Goal: Information Seeking & Learning: Learn about a topic

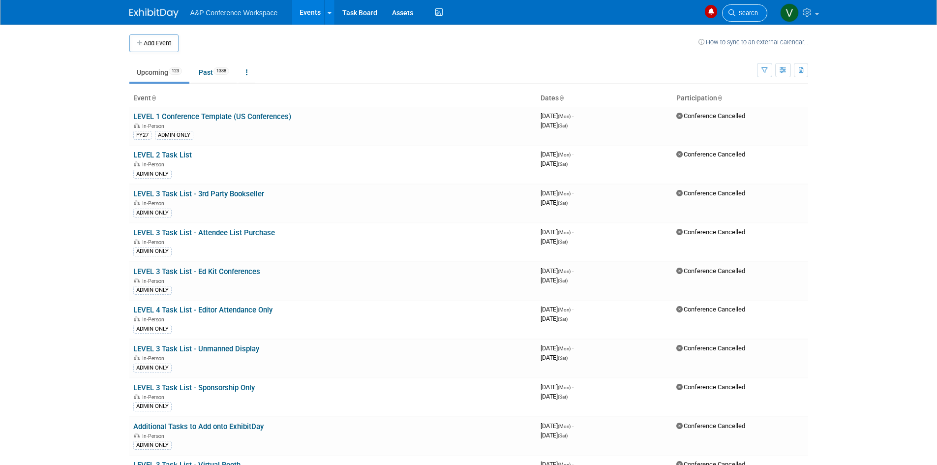
click at [738, 14] on span "Search" at bounding box center [746, 12] width 23 height 7
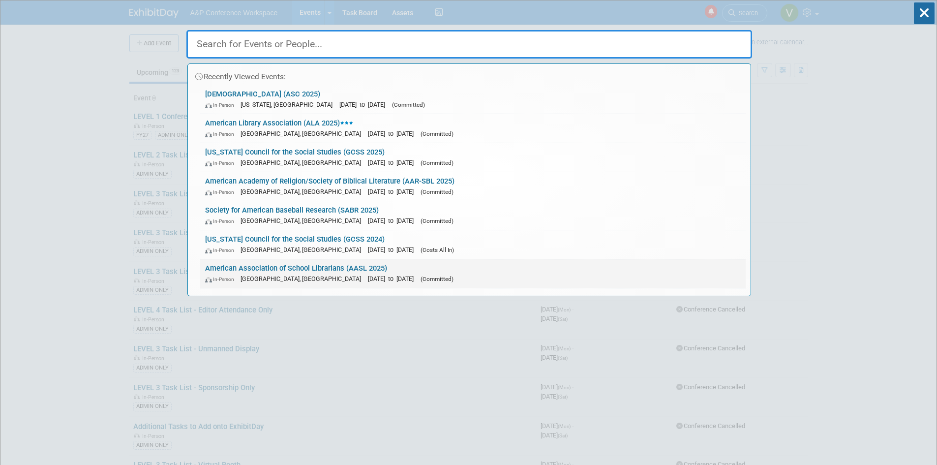
click at [295, 274] on div "In-Person [GEOGRAPHIC_DATA], [GEOGRAPHIC_DATA] [DATE] to [DATE] (Committed)" at bounding box center [473, 278] width 536 height 10
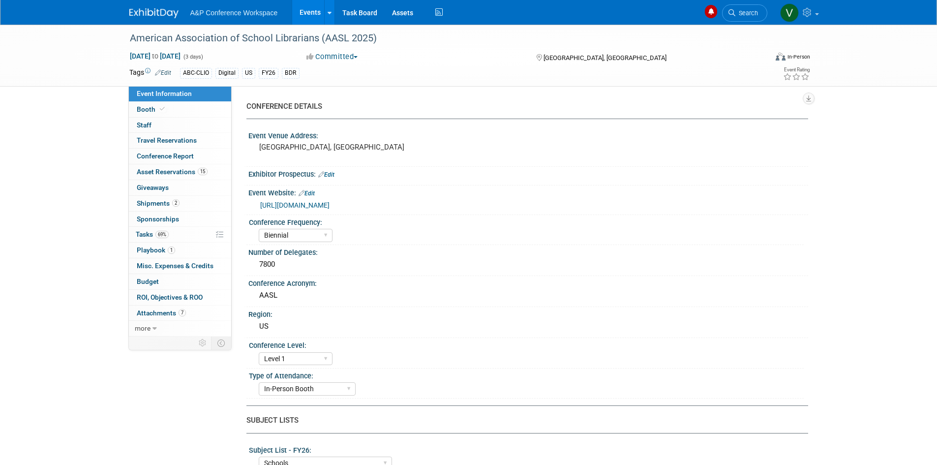
select select "Biennial"
select select "Level 1"
select select "In-Person Booth"
select select "Schools"
select select "Bloomsbury Digital Resources"
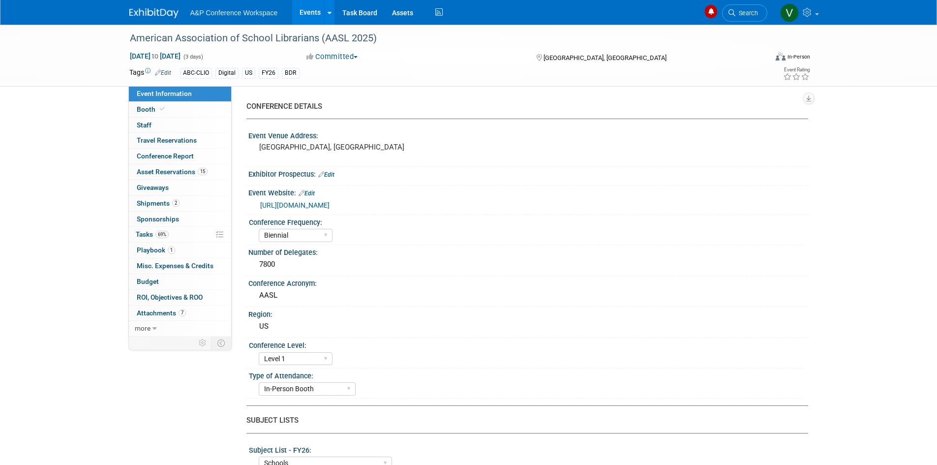
select select "Anne Weston"
select select "Mark Strong"
select select "Veronica Dove"
select select "BDR Product Awareness and Trial Generation​"
click at [157, 126] on link "0 Staff 0" at bounding box center [180, 125] width 102 height 15
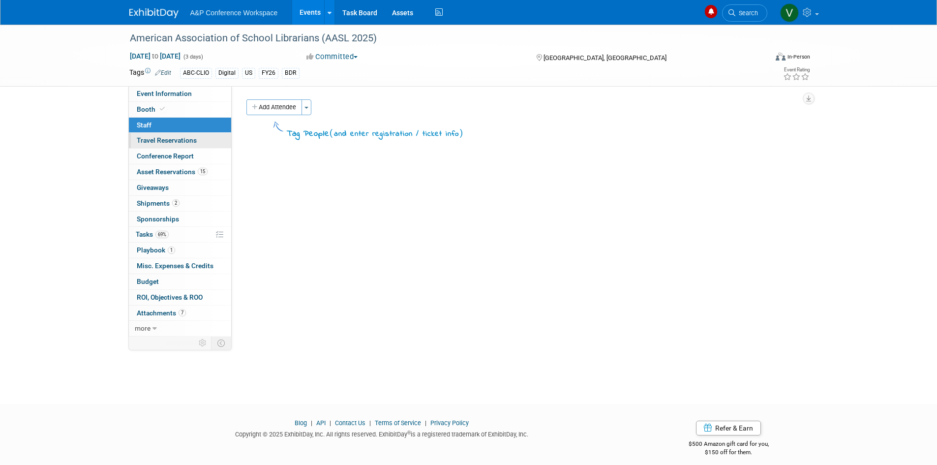
click at [156, 142] on span "Travel Reservations 0" at bounding box center [167, 140] width 60 height 8
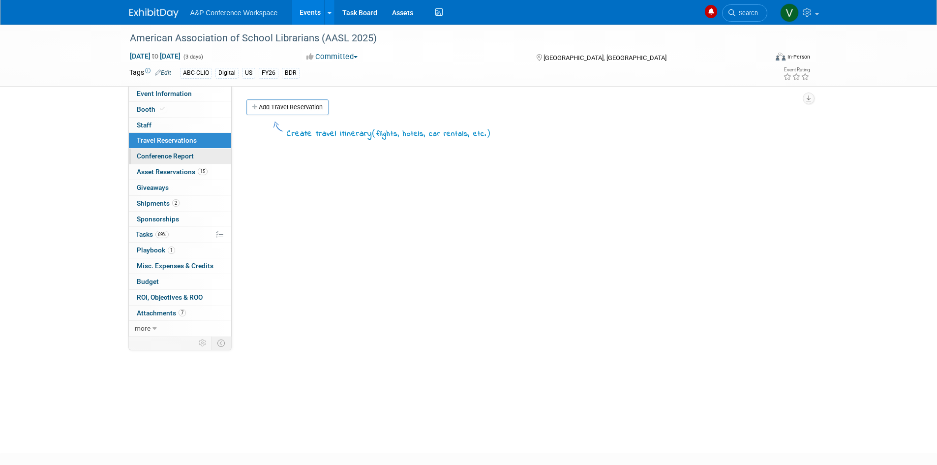
click at [152, 157] on span "Conference Report" at bounding box center [165, 156] width 57 height 8
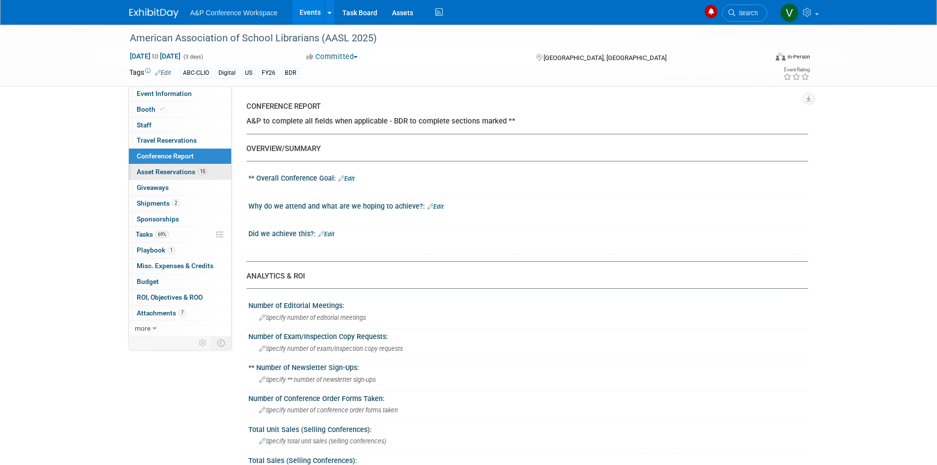
click at [151, 172] on span "Asset Reservations 15" at bounding box center [172, 172] width 71 height 8
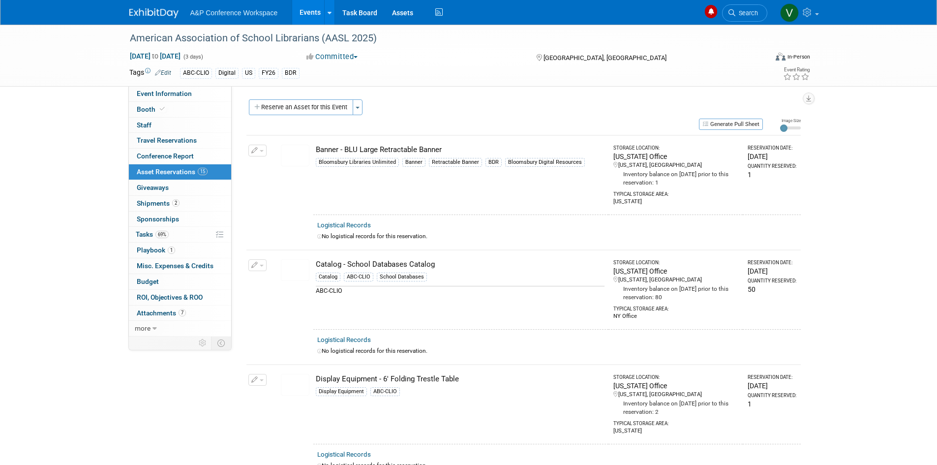
click at [298, 152] on img at bounding box center [295, 156] width 29 height 22
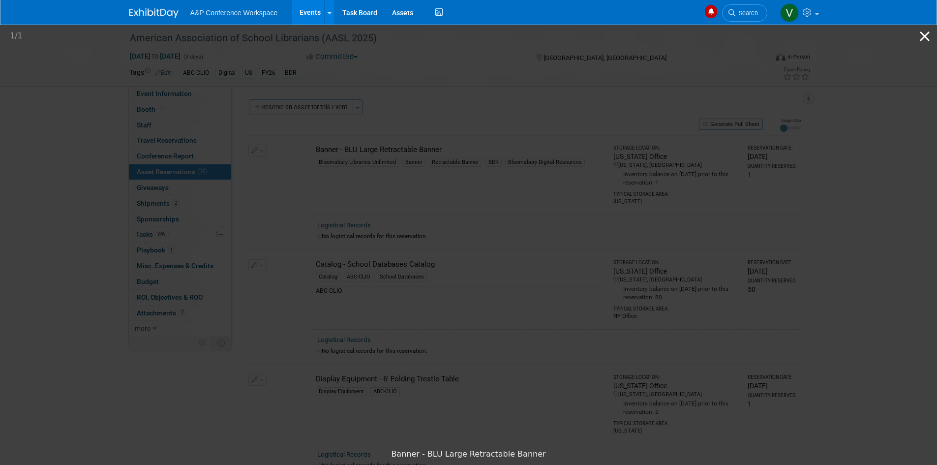
click at [920, 34] on button "Close gallery" at bounding box center [924, 36] width 25 height 23
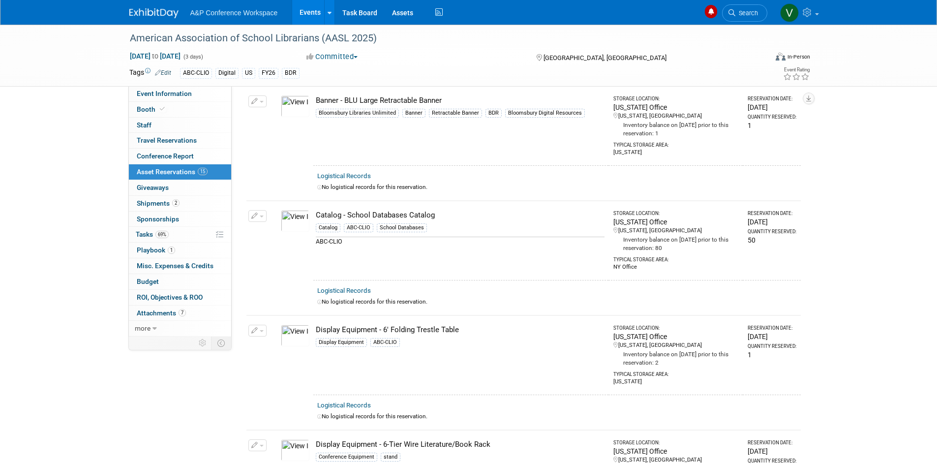
scroll to position [98, 0]
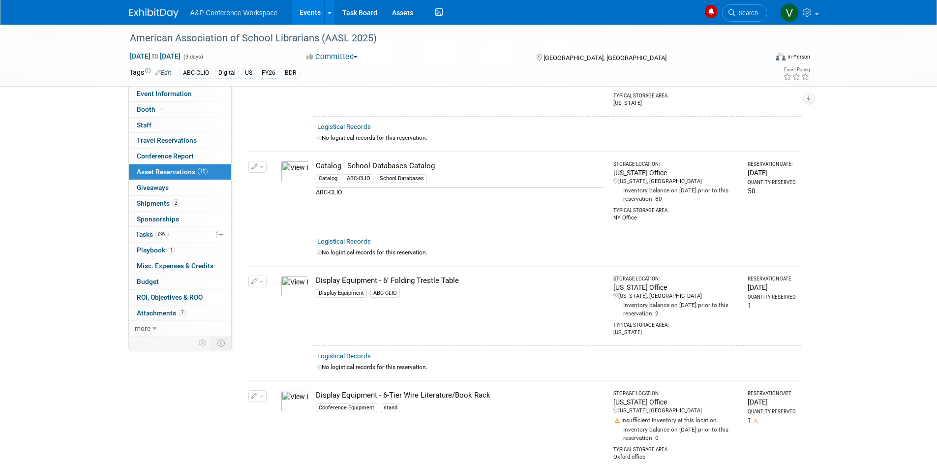
click at [293, 174] on img at bounding box center [295, 172] width 29 height 22
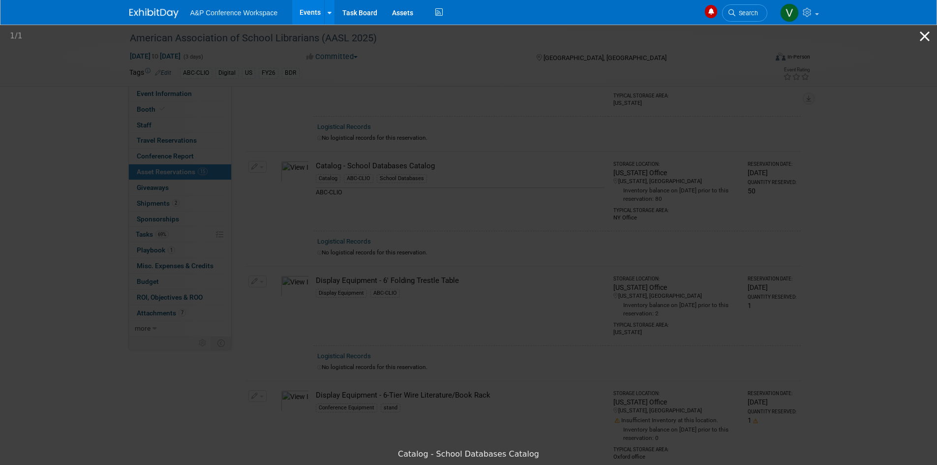
click at [926, 34] on button "Close gallery" at bounding box center [924, 36] width 25 height 23
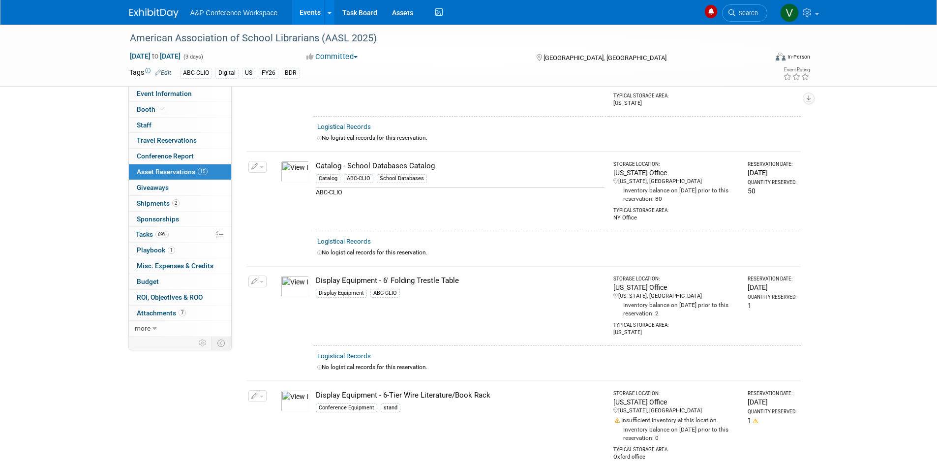
click at [295, 278] on img at bounding box center [295, 286] width 29 height 22
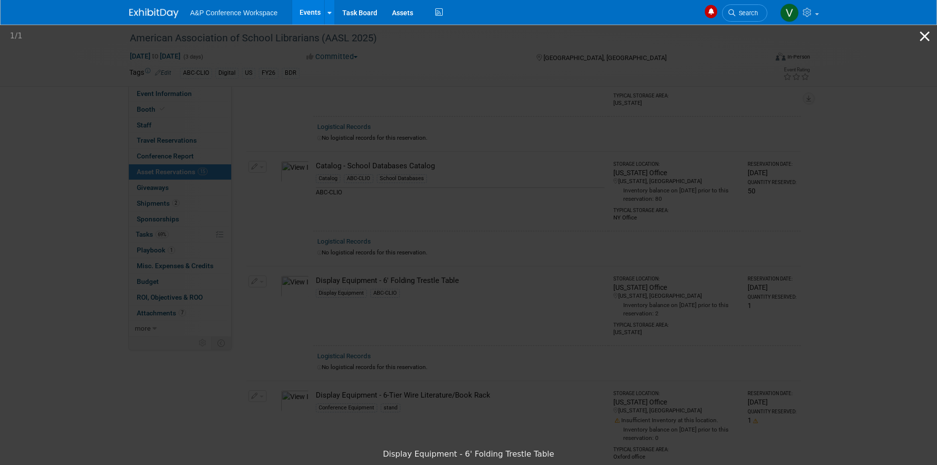
click at [925, 33] on button "Close gallery" at bounding box center [924, 36] width 25 height 23
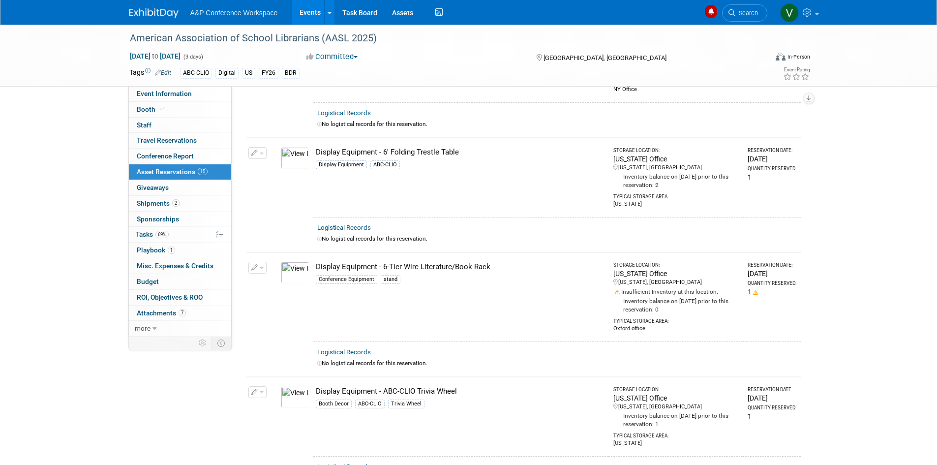
scroll to position [246, 0]
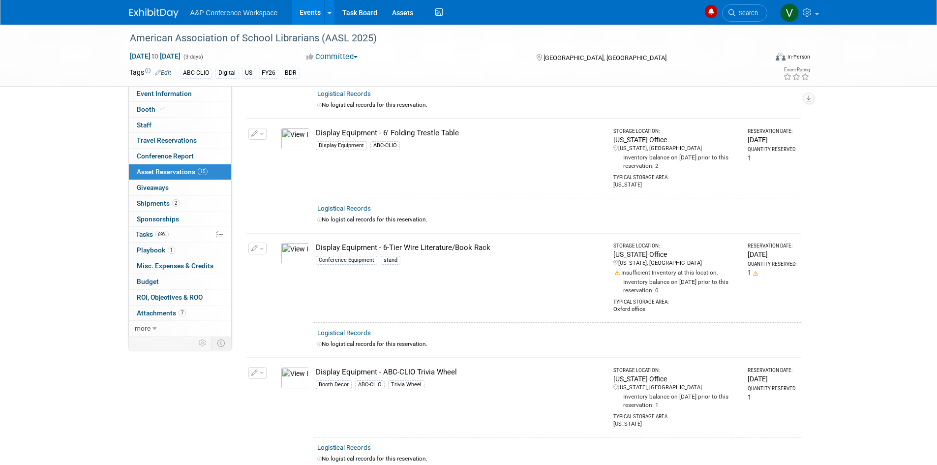
click at [296, 248] on img at bounding box center [295, 253] width 29 height 22
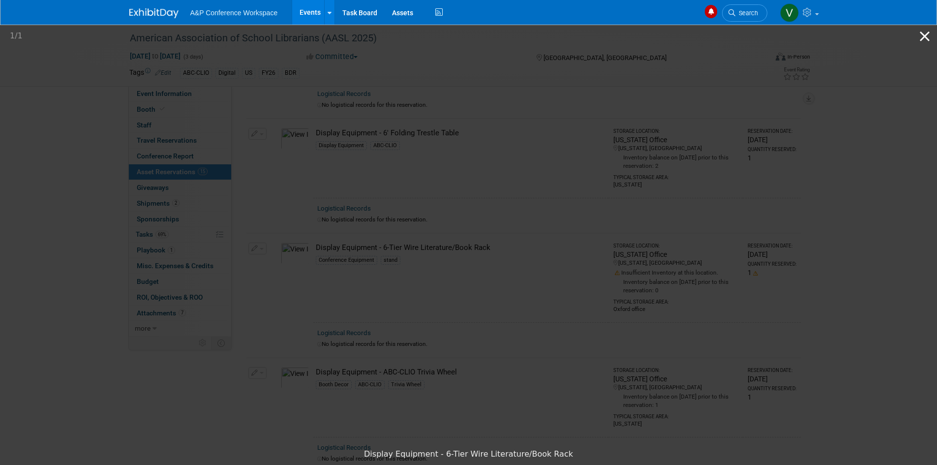
click at [924, 35] on button "Close gallery" at bounding box center [924, 36] width 25 height 23
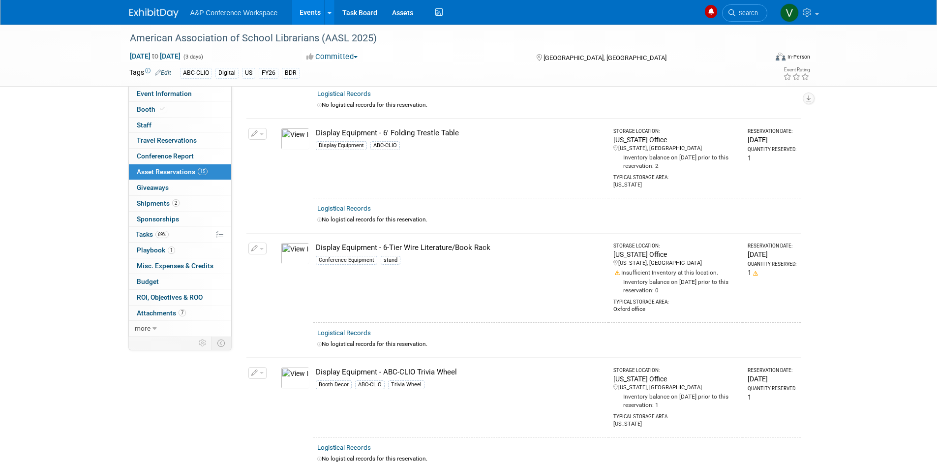
click at [299, 249] on img at bounding box center [295, 253] width 29 height 22
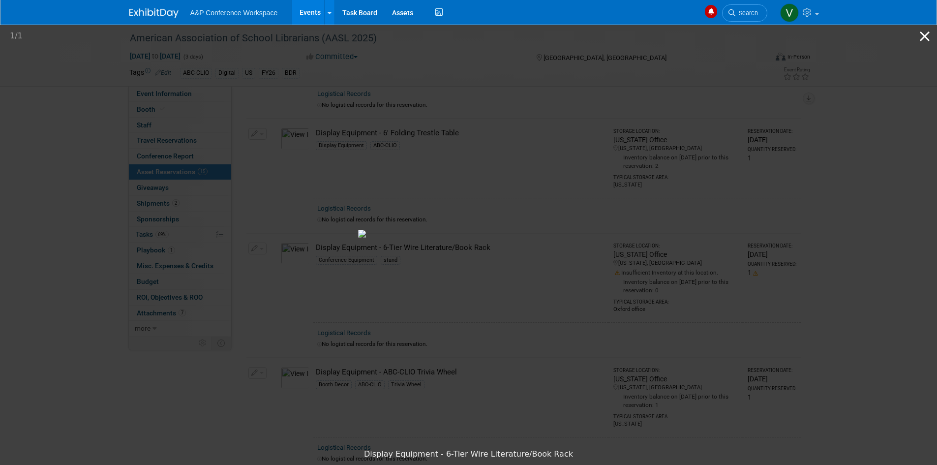
click at [924, 35] on button "Close gallery" at bounding box center [924, 36] width 25 height 23
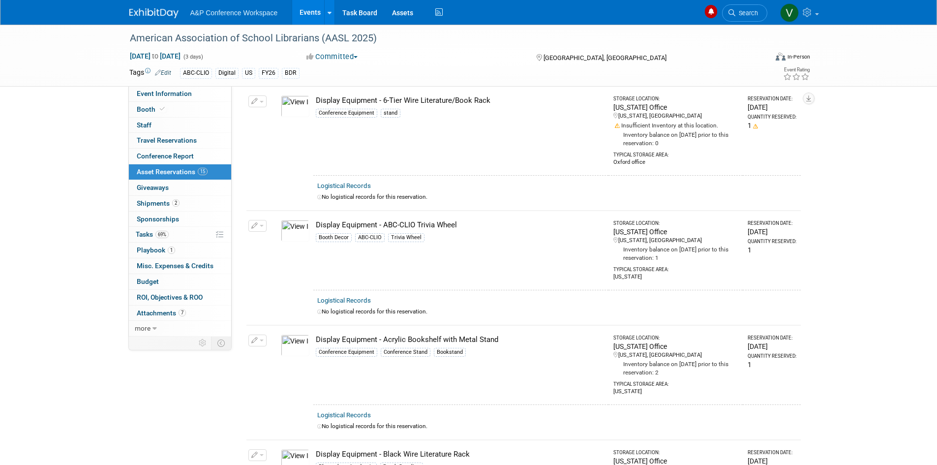
scroll to position [393, 0]
click at [292, 224] on img at bounding box center [295, 230] width 29 height 22
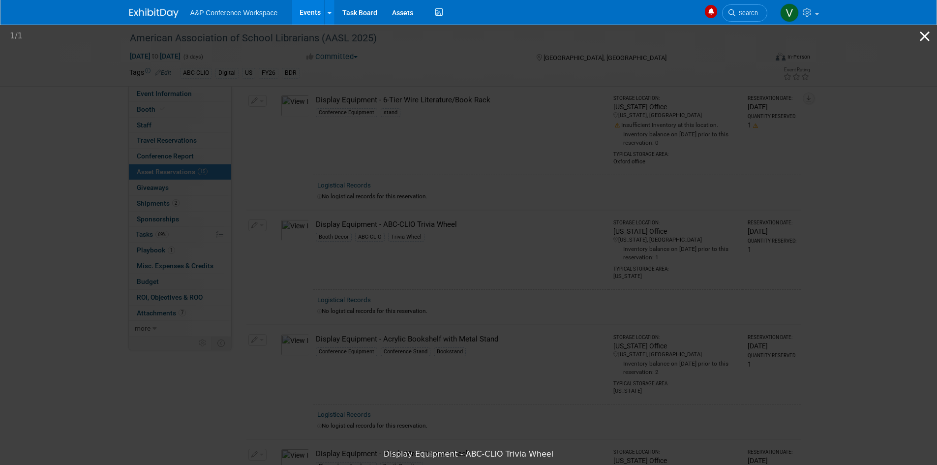
click at [926, 38] on button "Close gallery" at bounding box center [924, 36] width 25 height 23
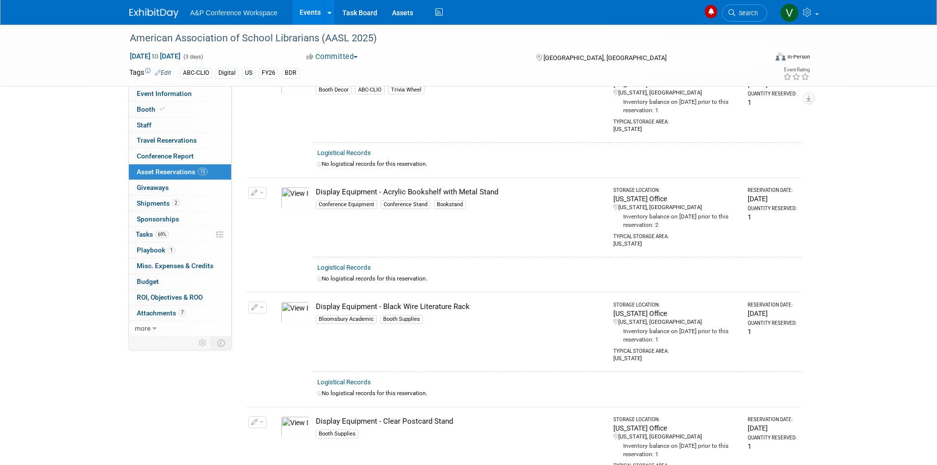
scroll to position [541, 0]
click at [296, 192] on img at bounding box center [295, 197] width 29 height 22
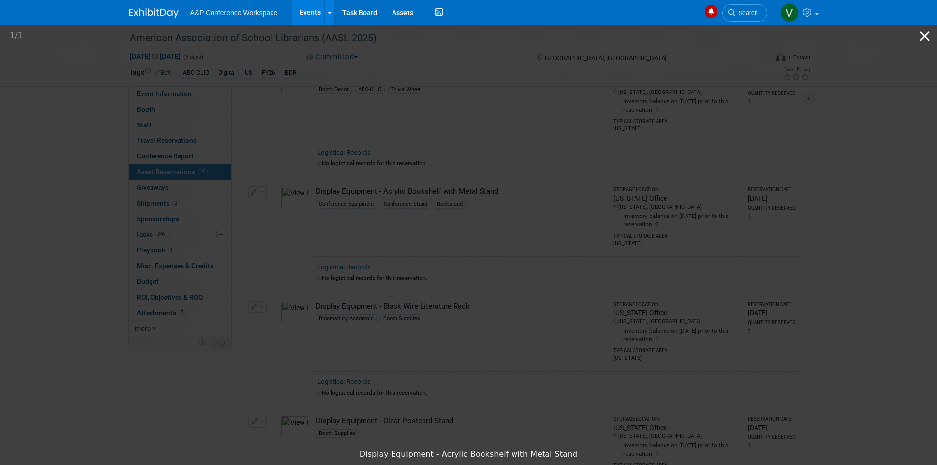
click at [924, 35] on button "Close gallery" at bounding box center [924, 36] width 25 height 23
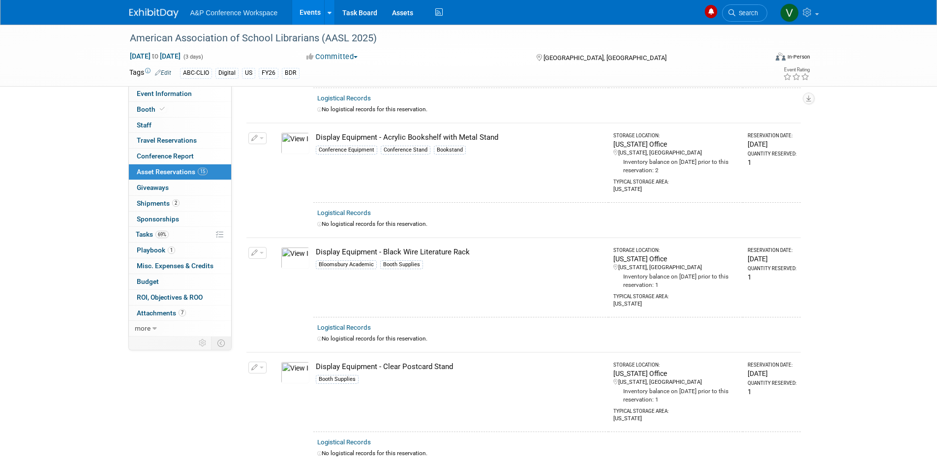
scroll to position [639, 0]
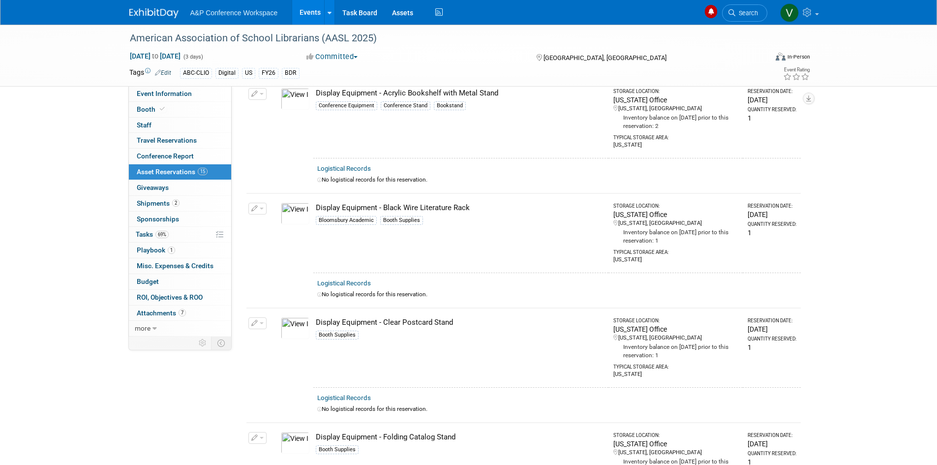
click at [291, 211] on img at bounding box center [295, 214] width 29 height 22
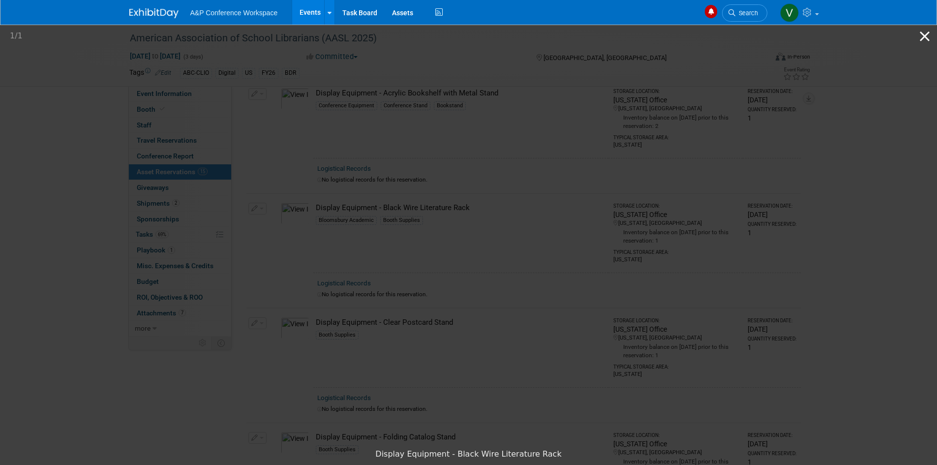
click at [922, 36] on button "Close gallery" at bounding box center [924, 36] width 25 height 23
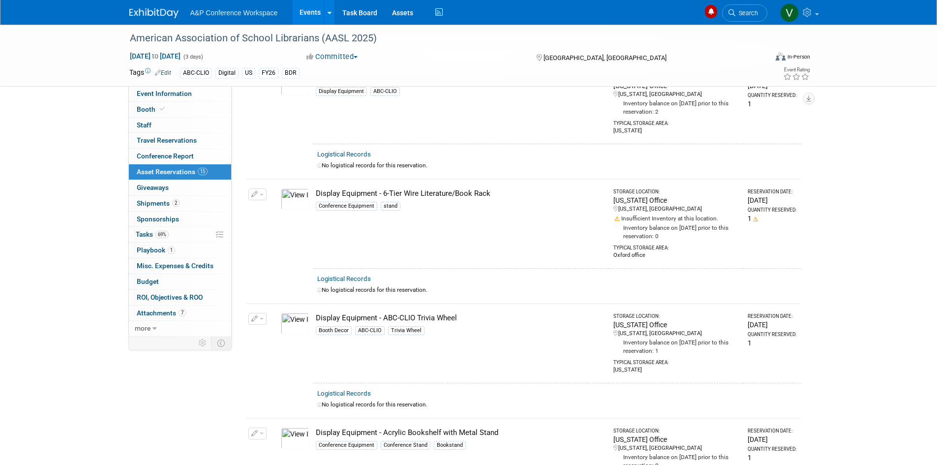
scroll to position [246, 0]
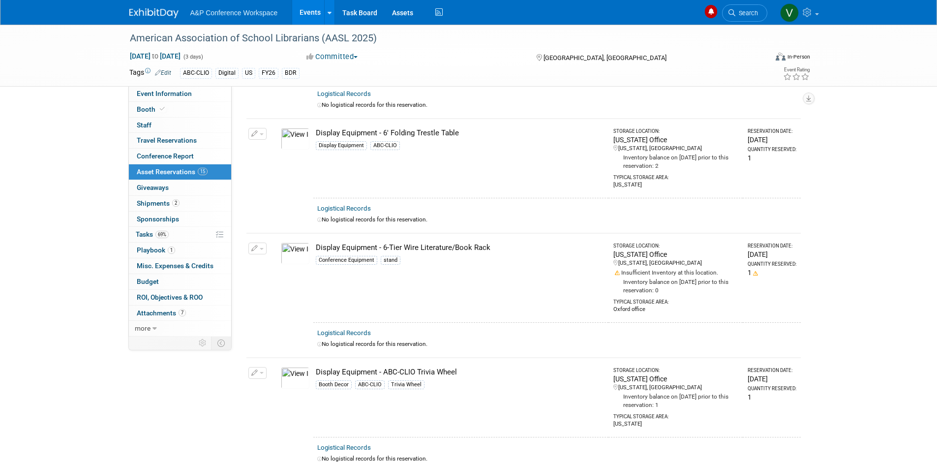
click at [296, 250] on img at bounding box center [295, 253] width 29 height 22
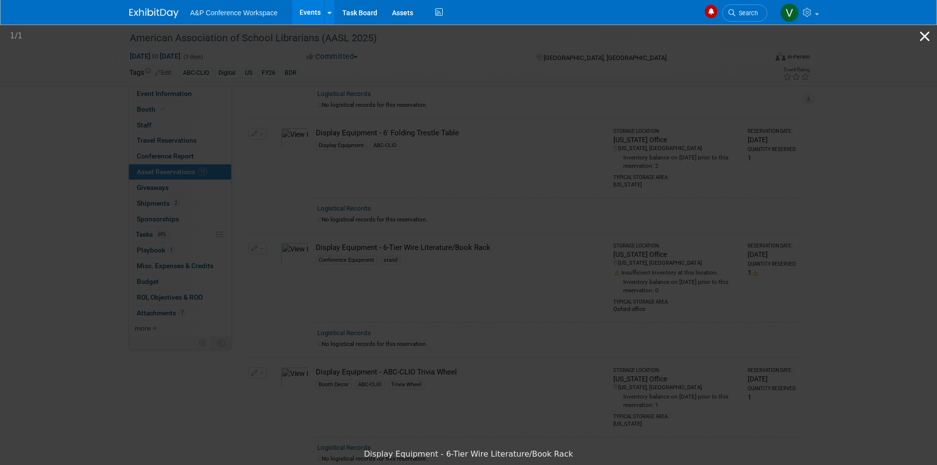
click at [928, 36] on button "Close gallery" at bounding box center [924, 36] width 25 height 23
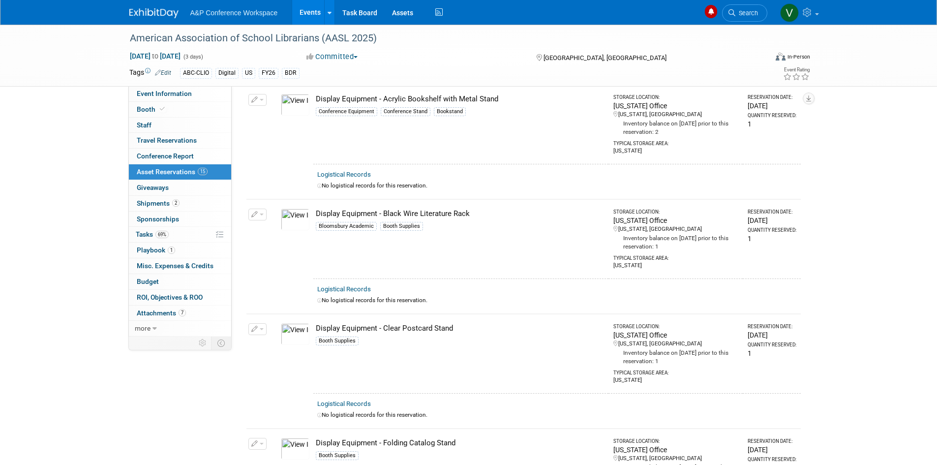
scroll to position [639, 0]
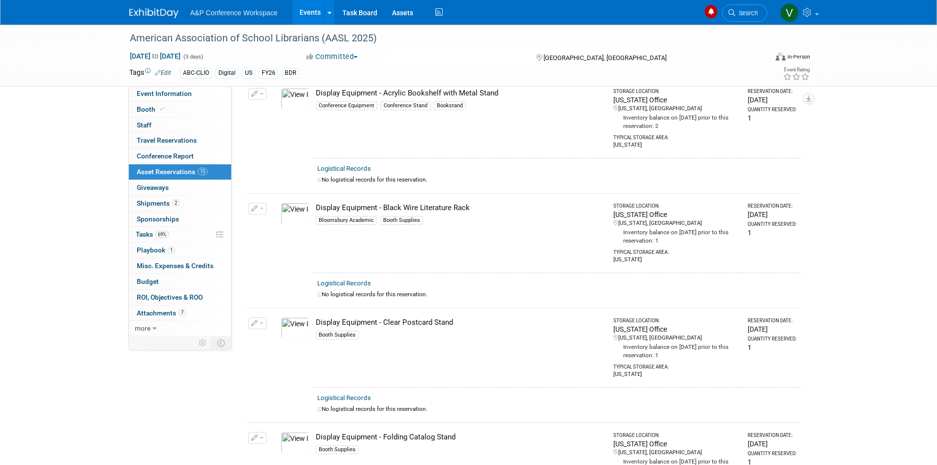
click at [291, 212] on img at bounding box center [295, 214] width 29 height 22
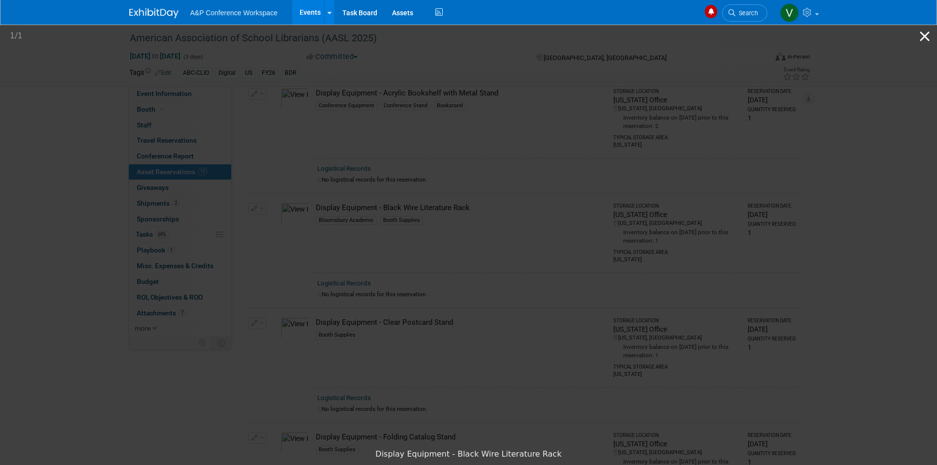
click at [922, 36] on button "Close gallery" at bounding box center [924, 36] width 25 height 23
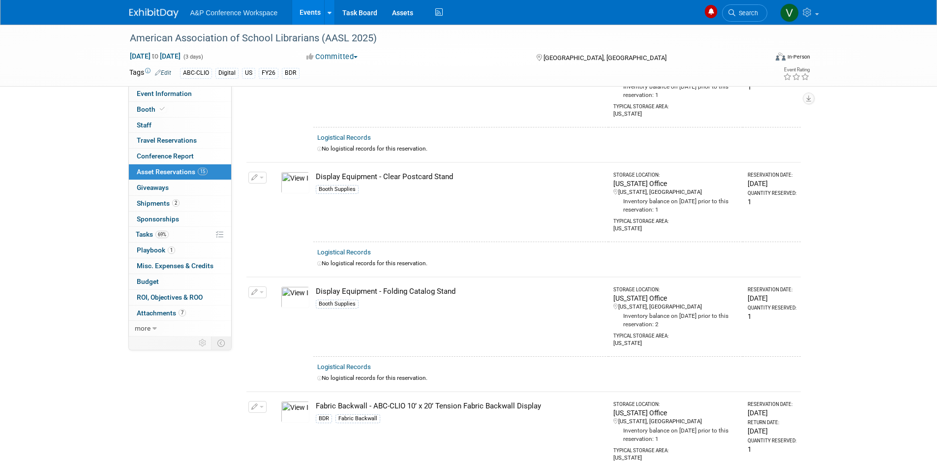
scroll to position [787, 0]
click at [293, 178] on img at bounding box center [295, 181] width 29 height 22
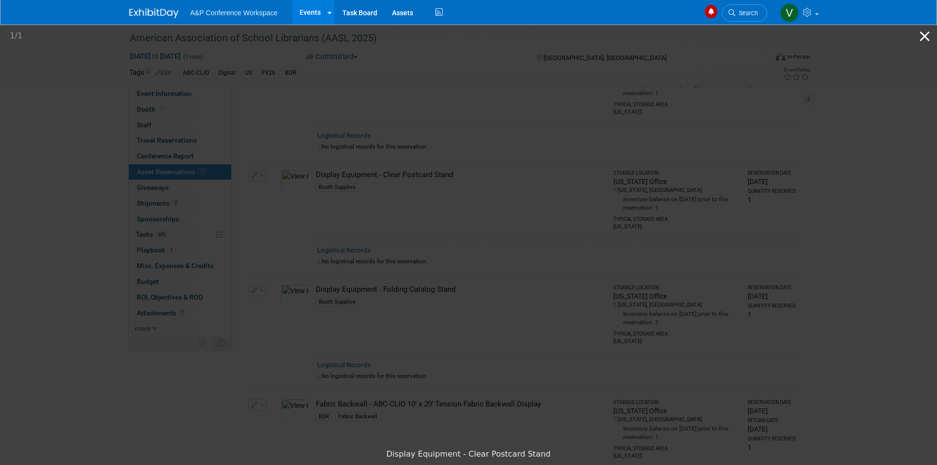
click at [923, 33] on button "Close gallery" at bounding box center [924, 36] width 25 height 23
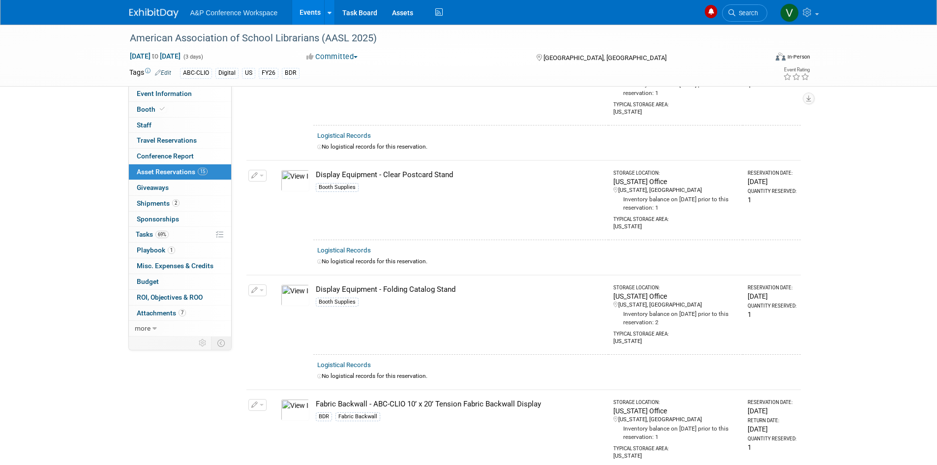
click at [299, 176] on img at bounding box center [295, 181] width 29 height 22
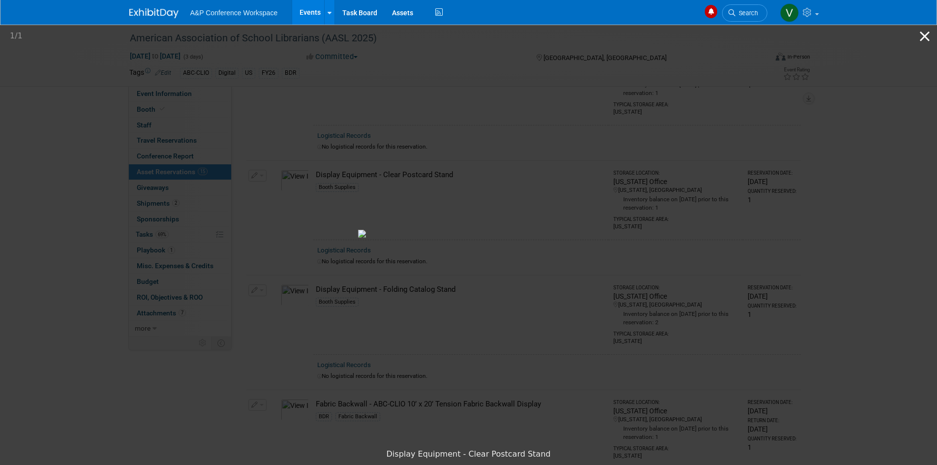
click at [925, 36] on button "Close gallery" at bounding box center [924, 36] width 25 height 23
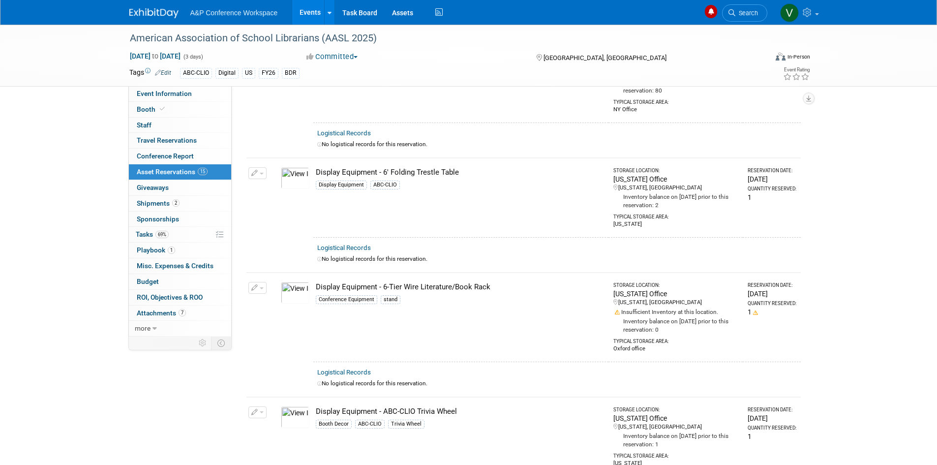
scroll to position [246, 0]
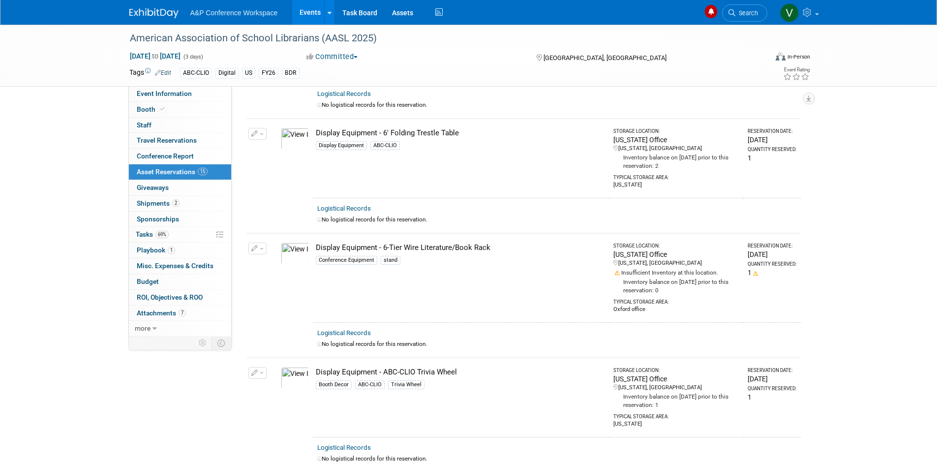
click at [292, 249] on img at bounding box center [295, 253] width 29 height 22
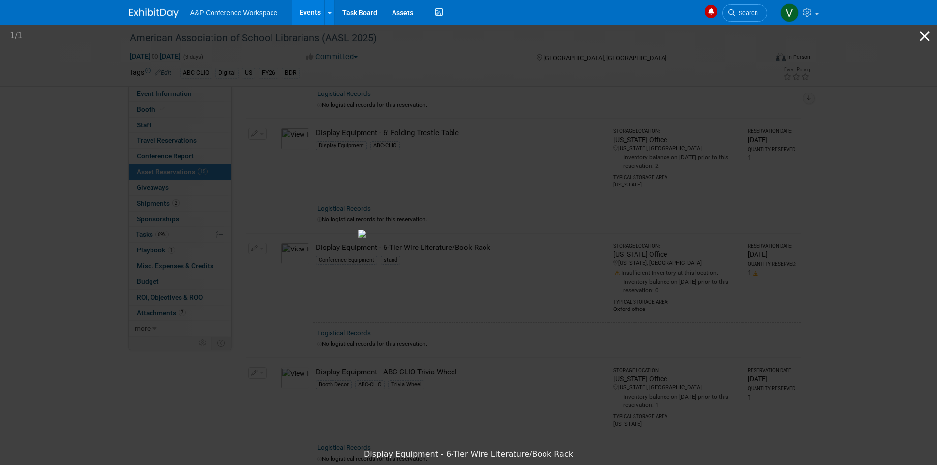
click at [923, 33] on button "Close gallery" at bounding box center [924, 36] width 25 height 23
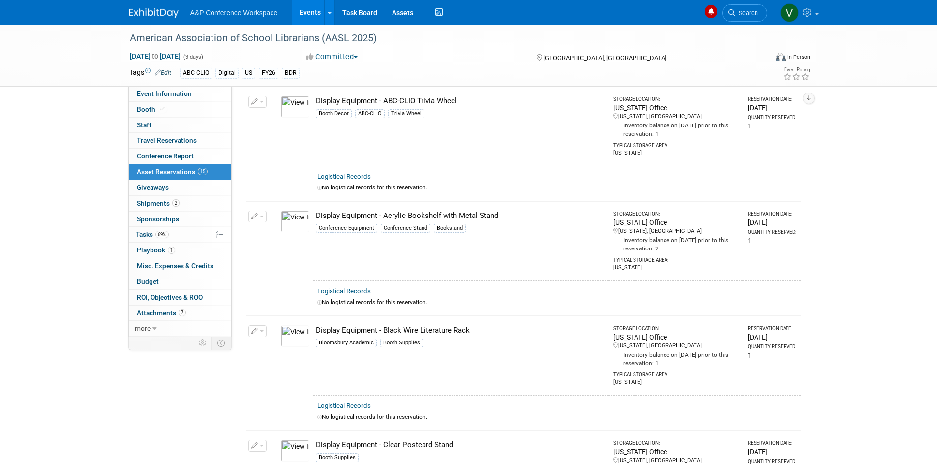
scroll to position [541, 0]
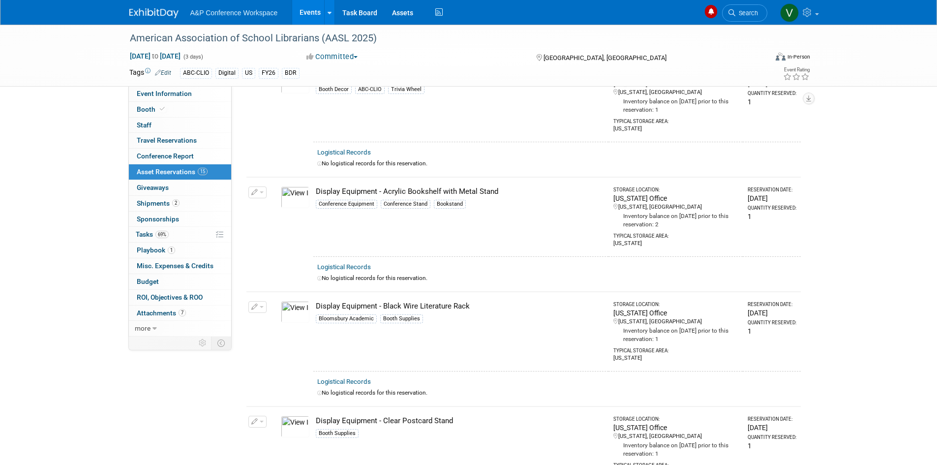
click at [294, 308] on img at bounding box center [295, 312] width 29 height 22
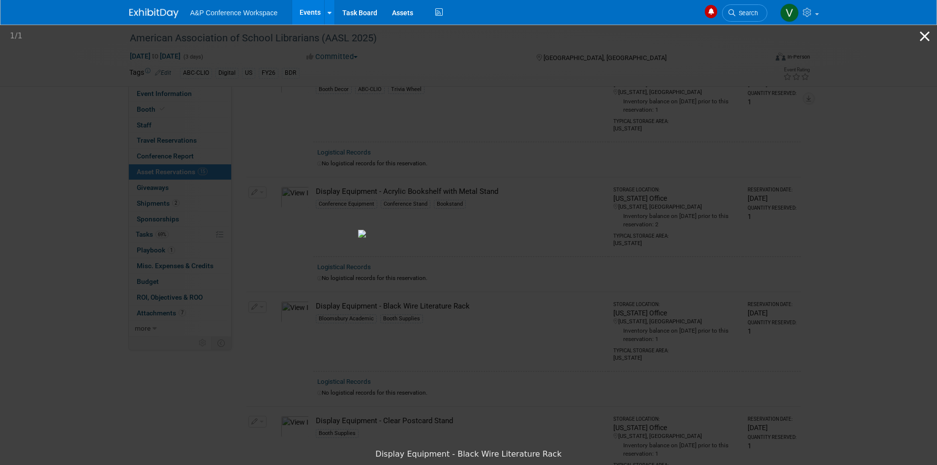
click at [921, 34] on button "Close gallery" at bounding box center [924, 36] width 25 height 23
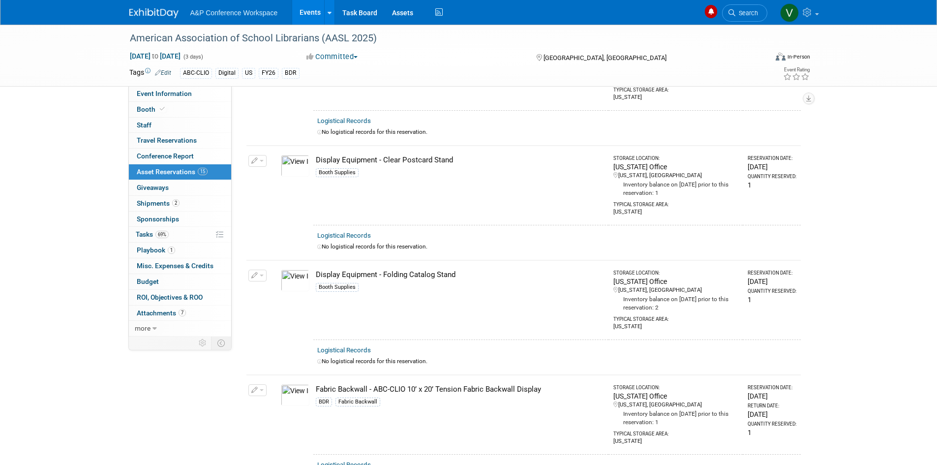
scroll to position [836, 0]
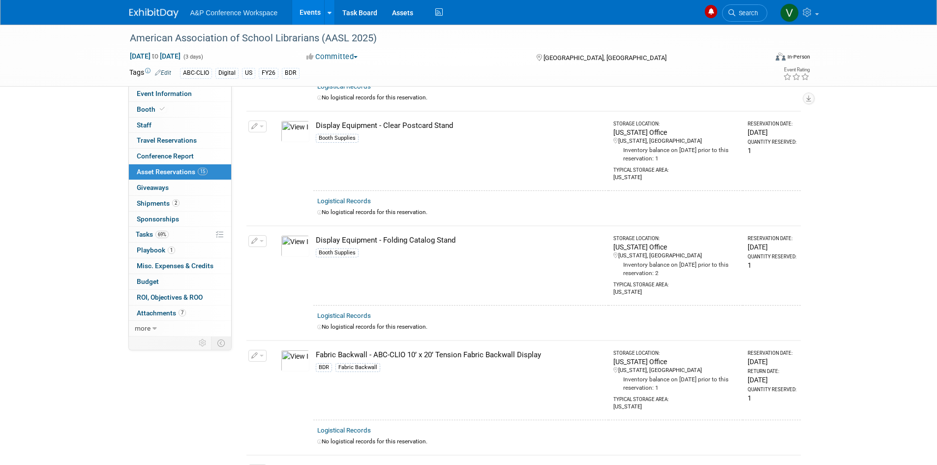
click at [293, 239] on img at bounding box center [295, 246] width 29 height 22
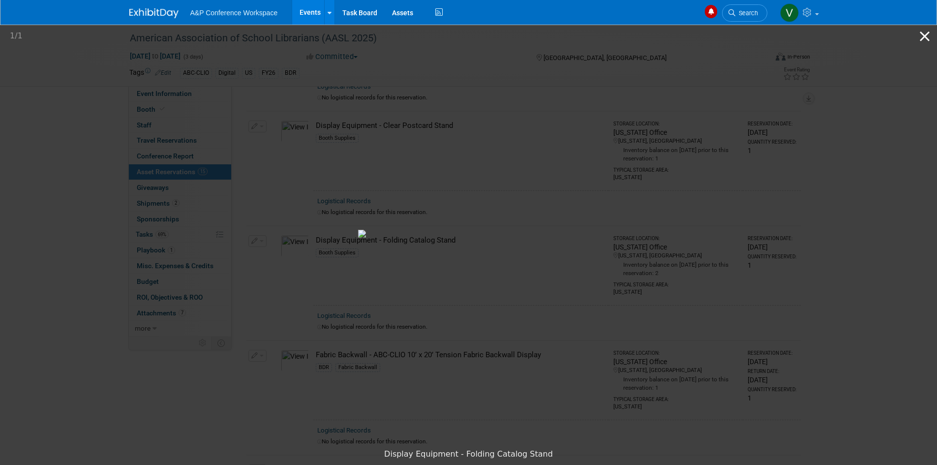
click at [926, 32] on button "Close gallery" at bounding box center [924, 36] width 25 height 23
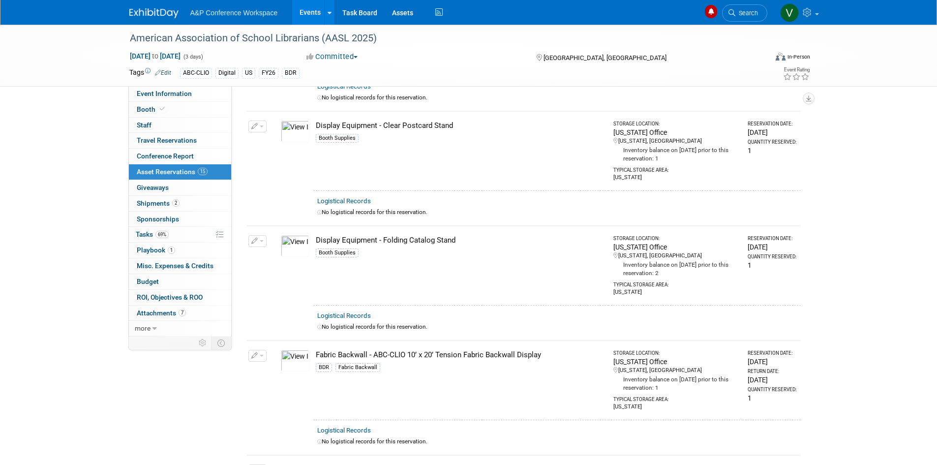
click at [297, 237] on img at bounding box center [295, 246] width 29 height 22
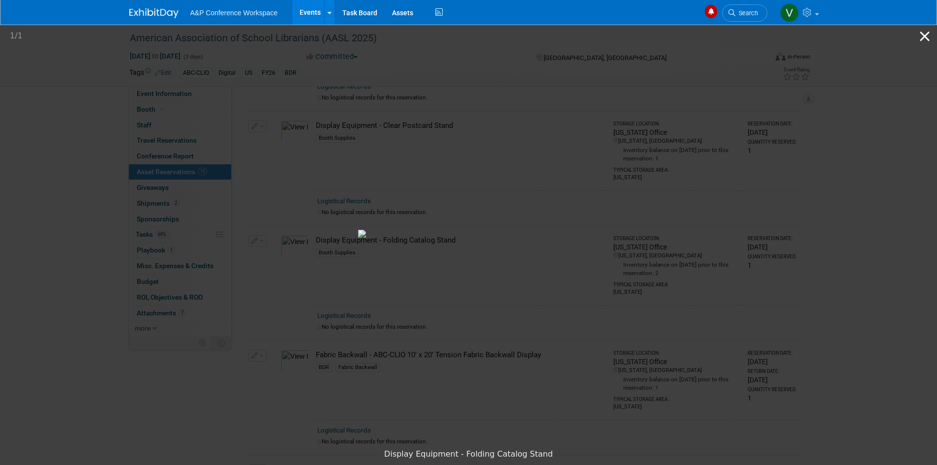
click at [926, 40] on button "Close gallery" at bounding box center [924, 36] width 25 height 23
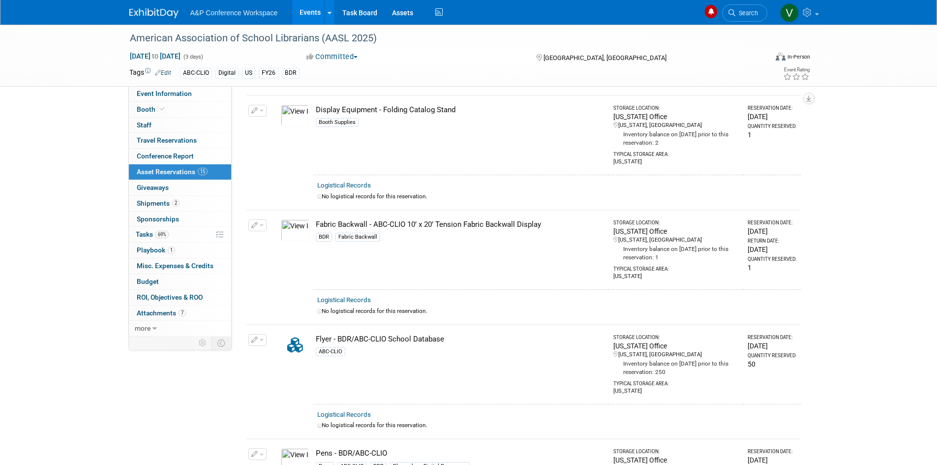
scroll to position [984, 0]
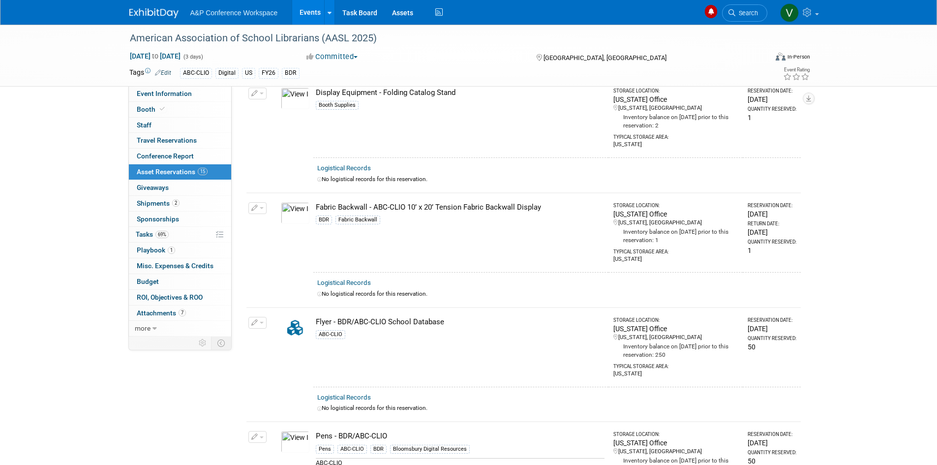
click at [297, 207] on img at bounding box center [295, 213] width 29 height 22
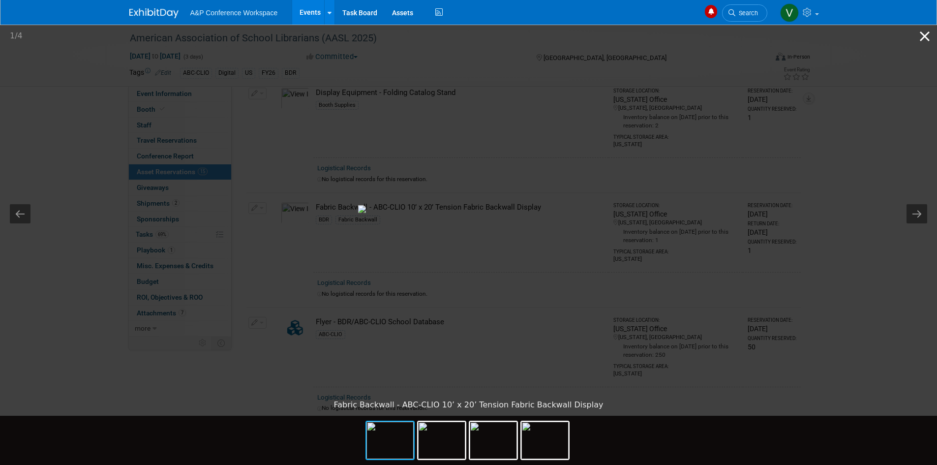
click at [930, 32] on button "Close gallery" at bounding box center [924, 36] width 25 height 23
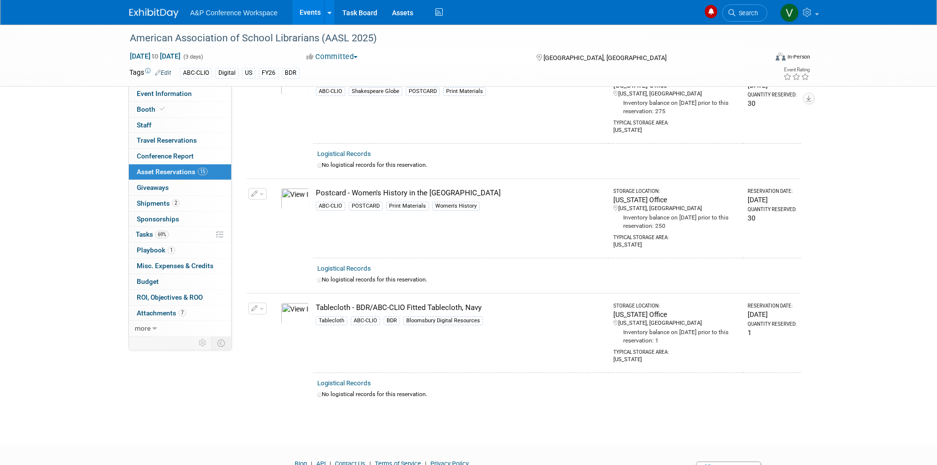
scroll to position [1476, 0]
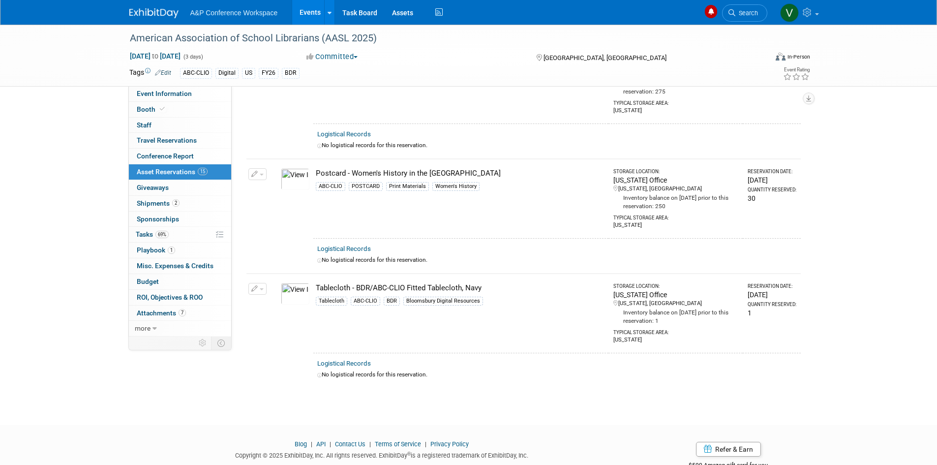
click at [296, 285] on img at bounding box center [295, 294] width 29 height 22
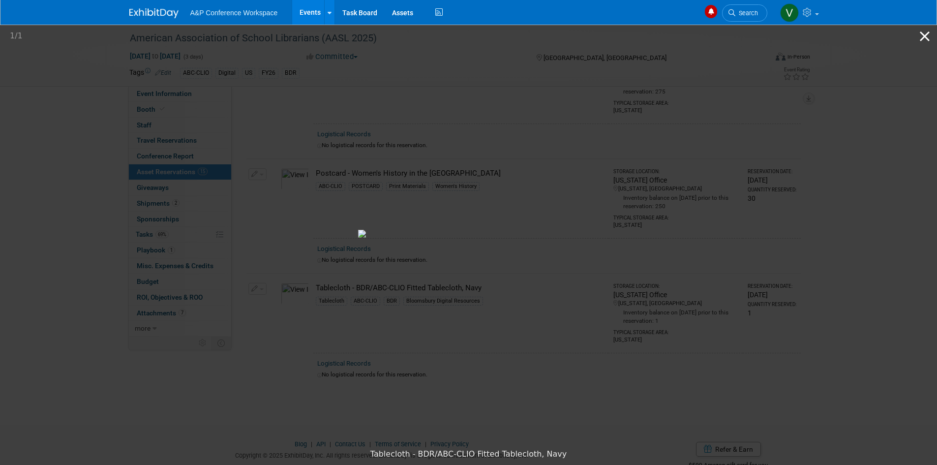
click at [926, 33] on button "Close gallery" at bounding box center [924, 36] width 25 height 23
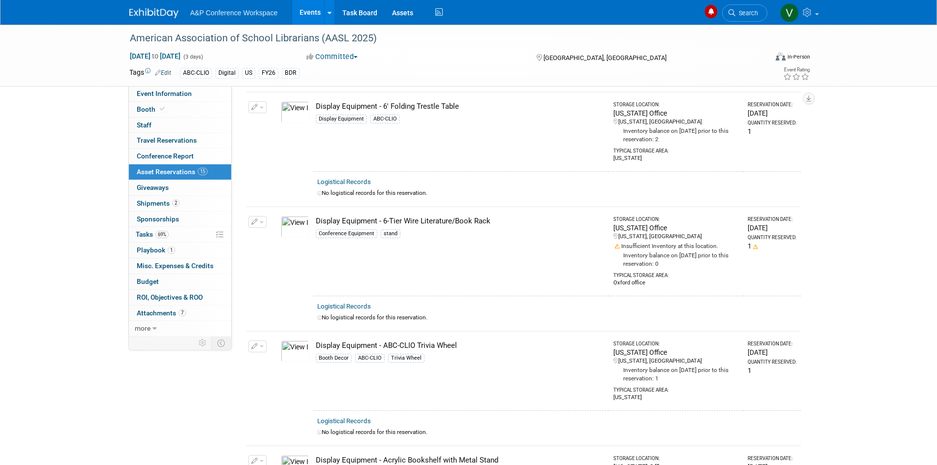
scroll to position [268, 0]
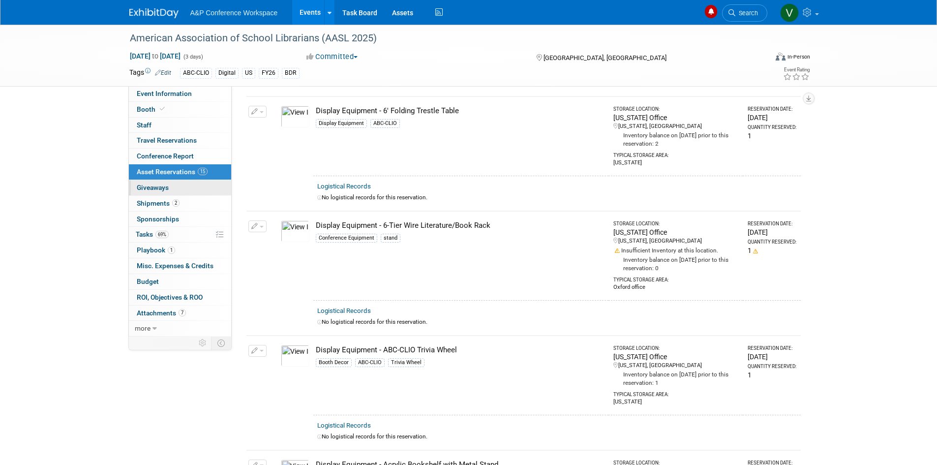
click at [153, 189] on span "Giveaways 0" at bounding box center [153, 187] width 32 height 8
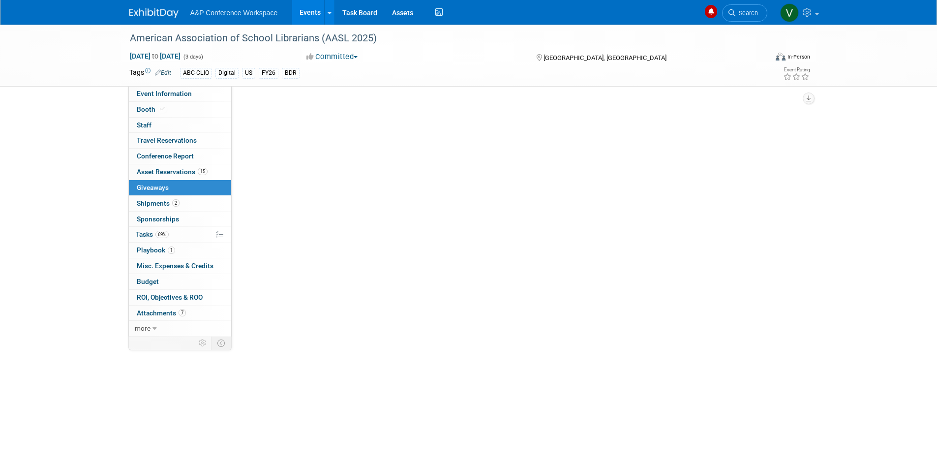
scroll to position [0, 0]
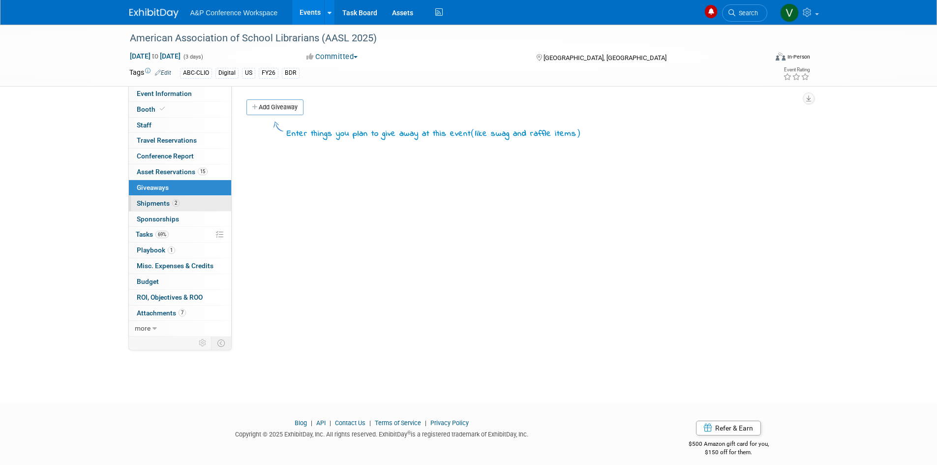
click at [159, 203] on span "Shipments 2" at bounding box center [158, 203] width 43 height 8
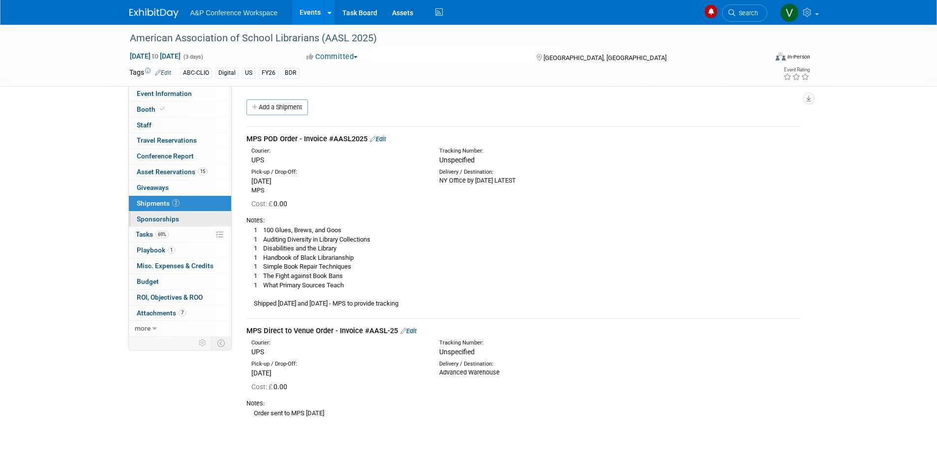
click at [168, 216] on span "Sponsorships 0" at bounding box center [158, 219] width 42 height 8
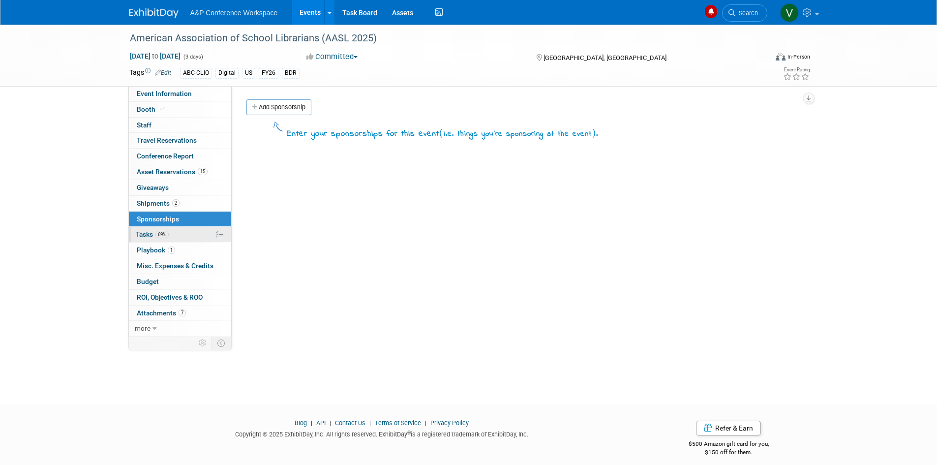
click at [147, 234] on span "Tasks 69%" at bounding box center [152, 234] width 33 height 8
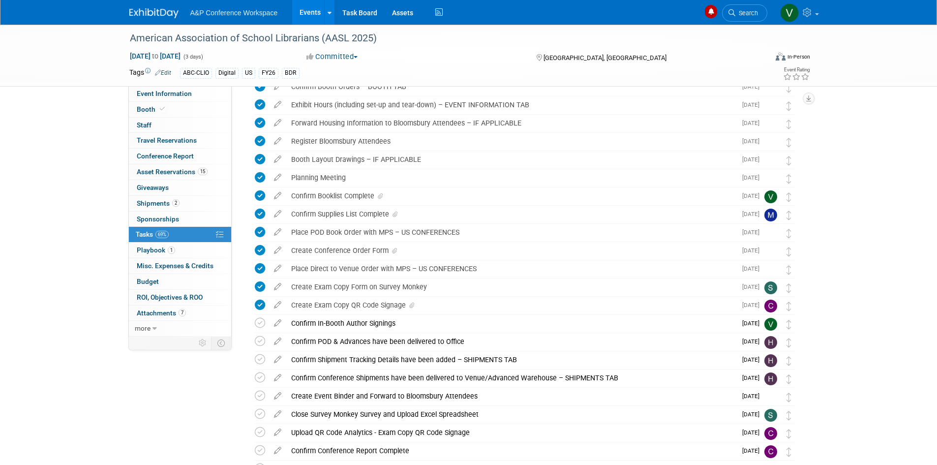
scroll to position [197, 0]
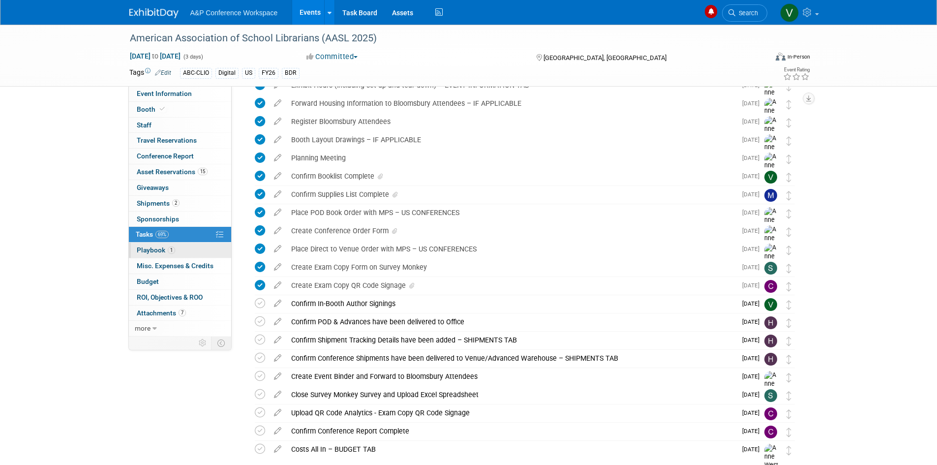
click at [151, 250] on span "Playbook 1" at bounding box center [156, 250] width 38 height 8
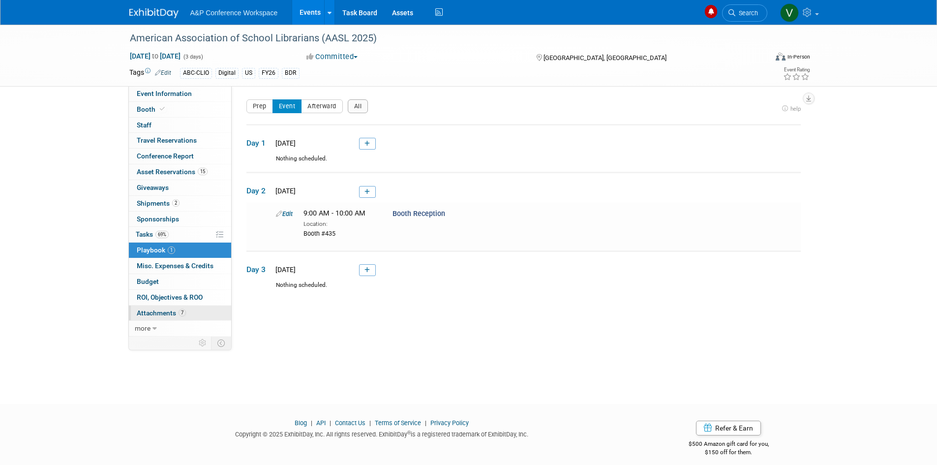
click at [152, 314] on span "Attachments 7" at bounding box center [161, 313] width 49 height 8
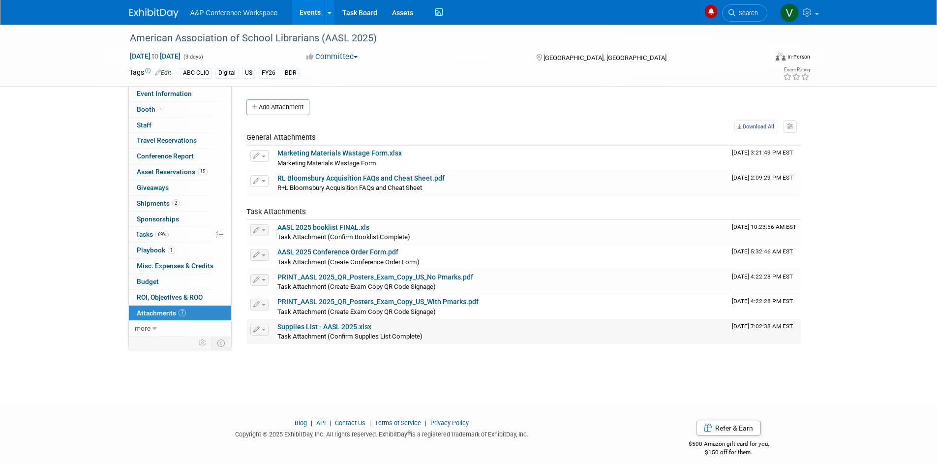
click at [322, 325] on link "Supplies List - AASL 2025.xlsx" at bounding box center [324, 327] width 94 height 8
click at [147, 234] on span "Tasks 69%" at bounding box center [152, 234] width 33 height 8
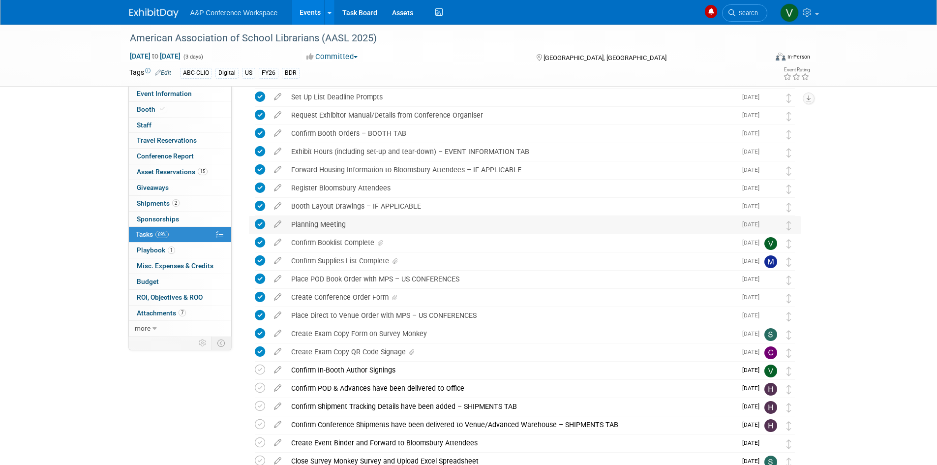
scroll to position [148, 0]
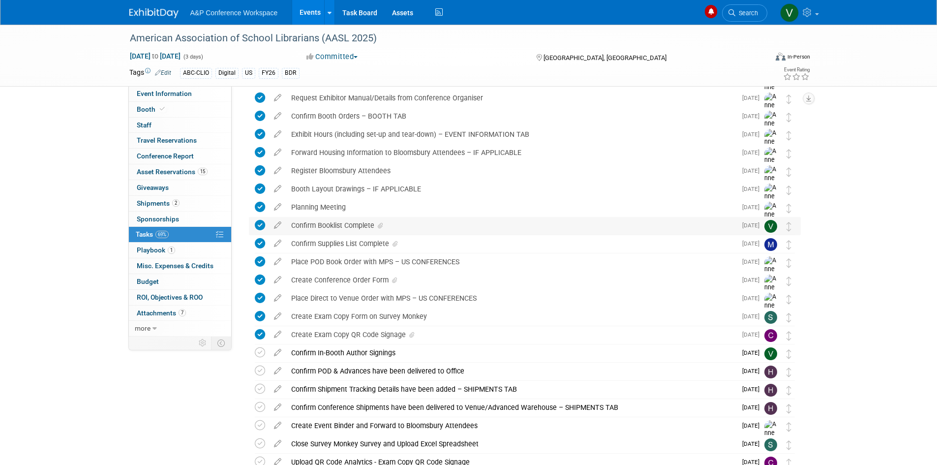
click at [313, 226] on div "Confirm Booklist Complete" at bounding box center [511, 225] width 450 height 17
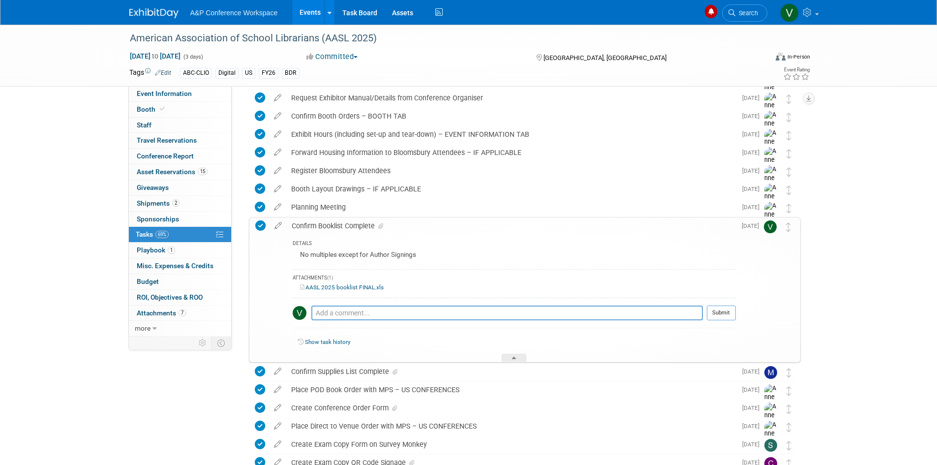
click at [336, 286] on link "AASL 2025 booklist FINAL.xls" at bounding box center [342, 287] width 84 height 7
